Goal: Information Seeking & Learning: Learn about a topic

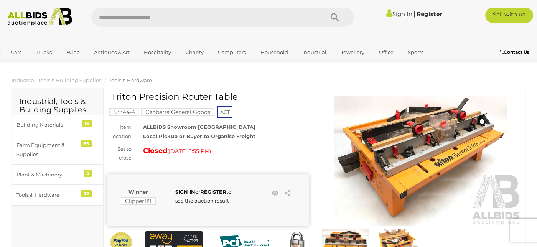
click at [427, 134] on img at bounding box center [420, 161] width 201 height 130
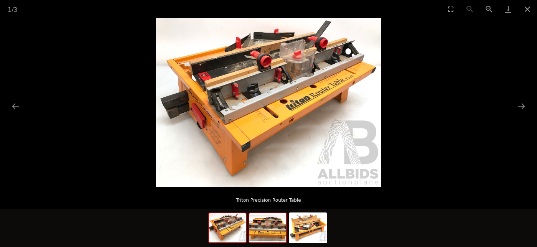
click at [268, 229] on img at bounding box center [267, 227] width 37 height 29
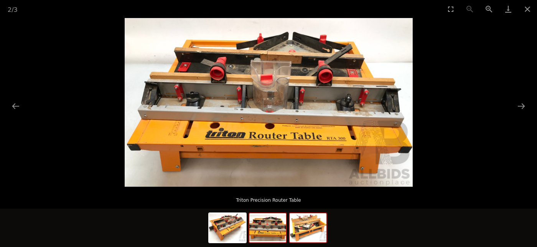
click at [303, 232] on img at bounding box center [308, 227] width 37 height 29
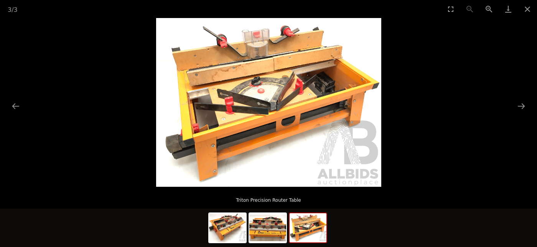
click at [305, 232] on img at bounding box center [308, 227] width 37 height 29
click at [521, 8] on button "Close gallery" at bounding box center [527, 9] width 19 height 18
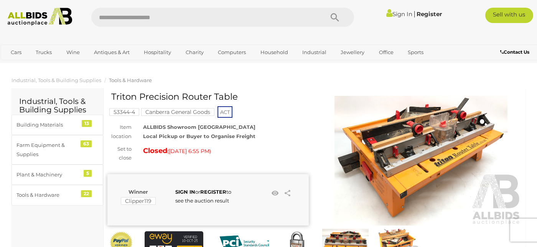
click at [400, 157] on img at bounding box center [420, 161] width 201 height 130
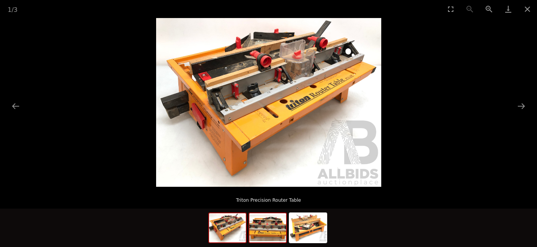
click at [269, 230] on img at bounding box center [267, 227] width 37 height 29
